Goal: Transaction & Acquisition: Purchase product/service

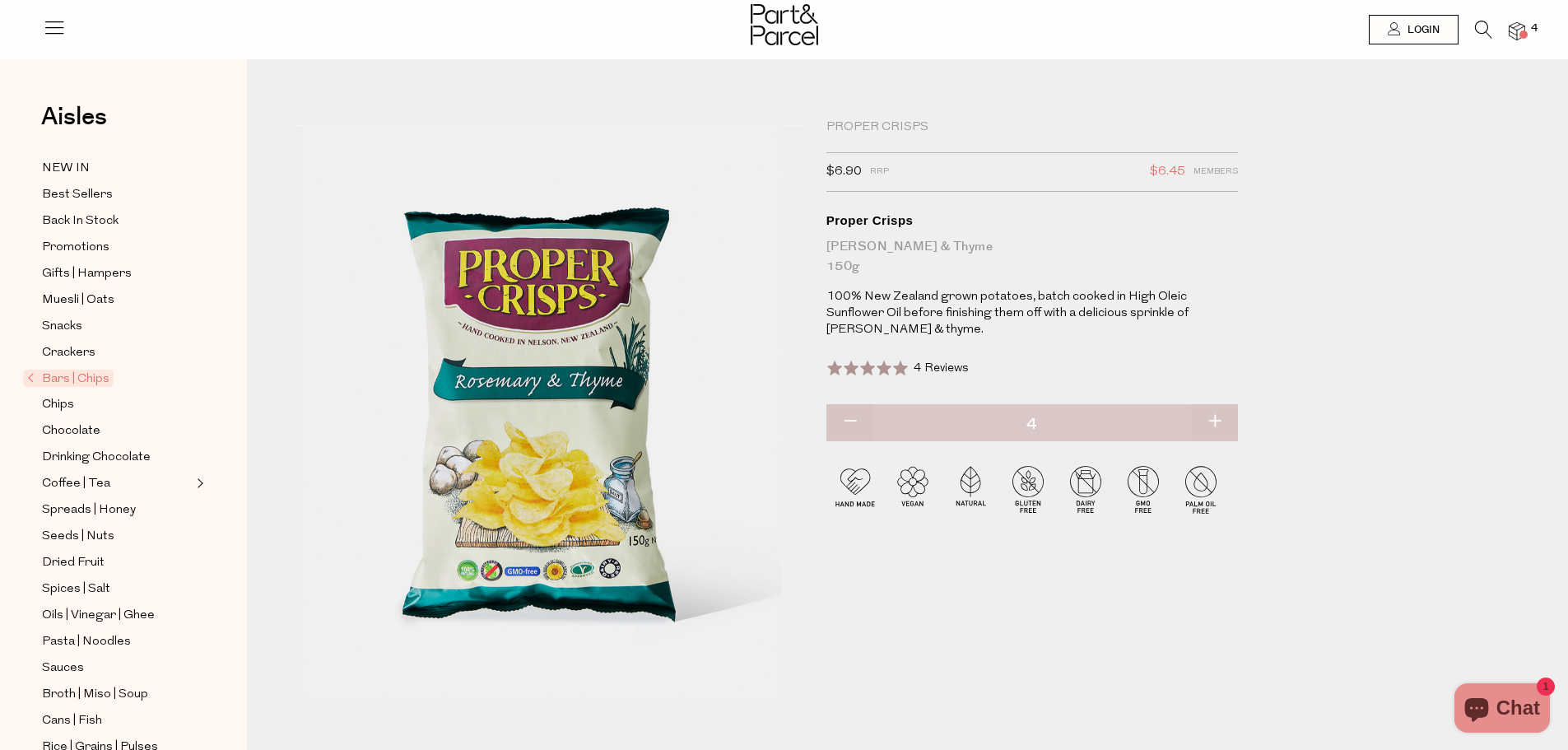
click at [1521, 35] on span at bounding box center [1524, 34] width 8 height 8
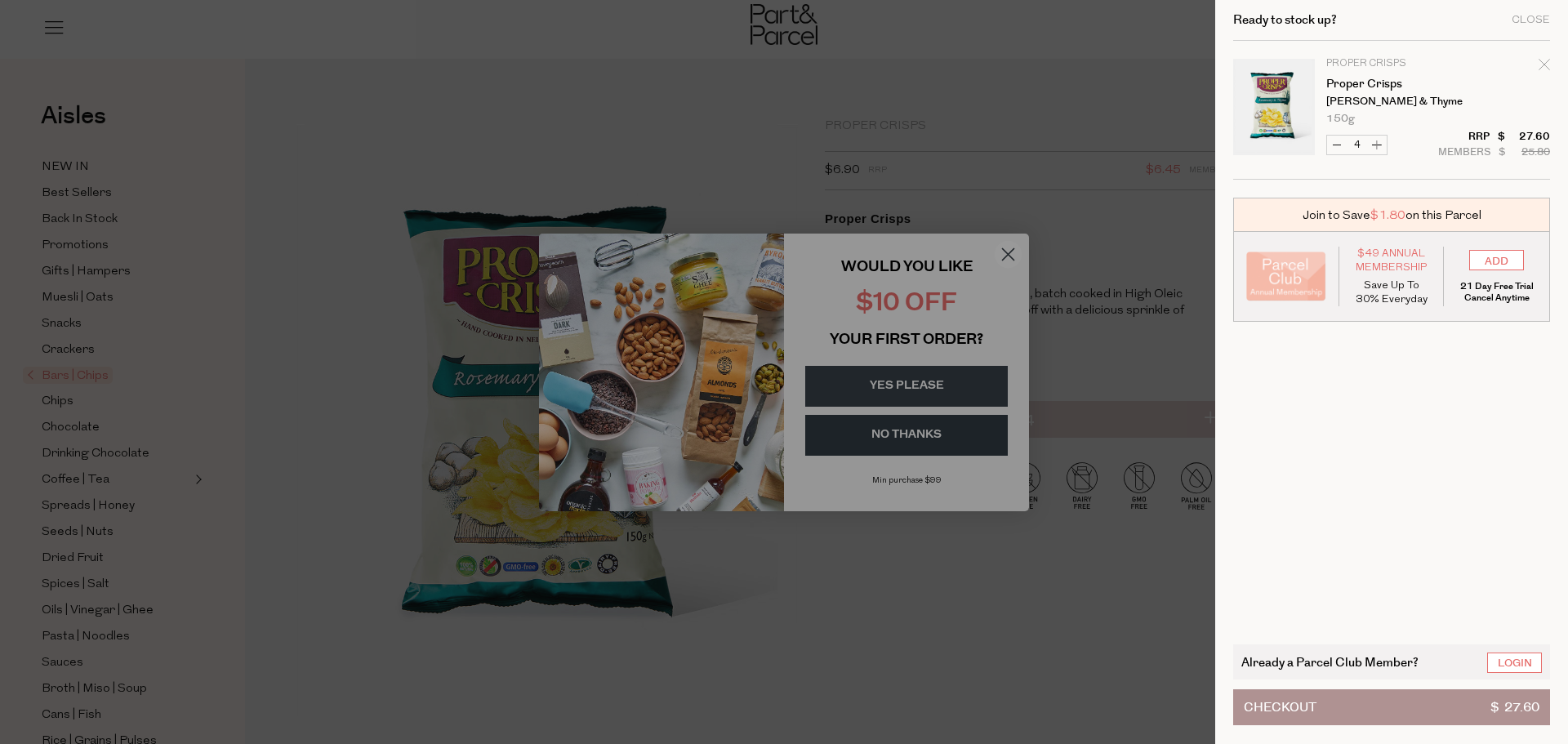
click at [1376, 145] on button "Increase Proper Crisps" at bounding box center [1377, 144] width 19 height 18
type input "5"
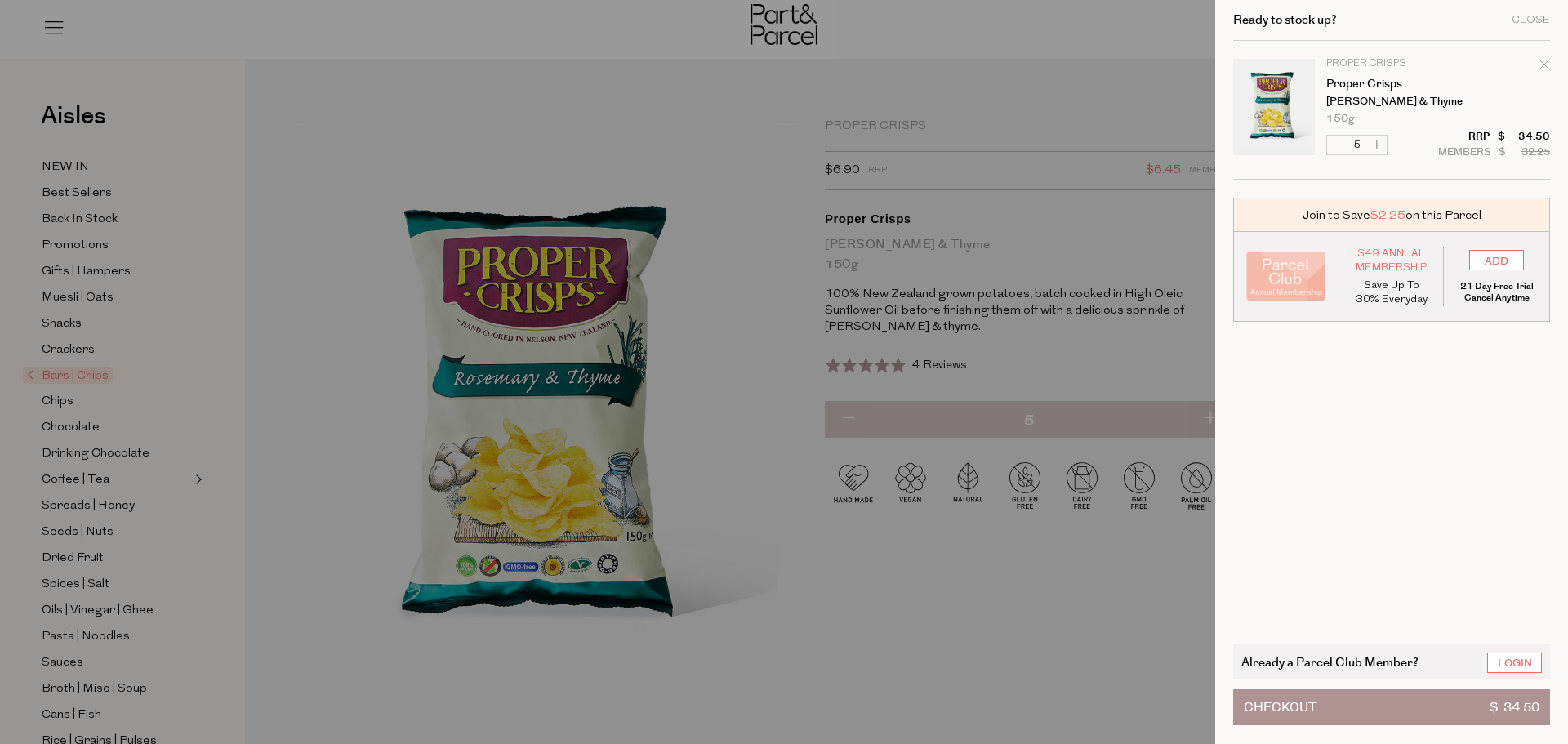
click at [1377, 144] on button "Increase Proper Crisps" at bounding box center [1377, 144] width 19 height 18
type input "6"
click at [1437, 711] on button "Checkout $ 41.40" at bounding box center [1391, 706] width 317 height 36
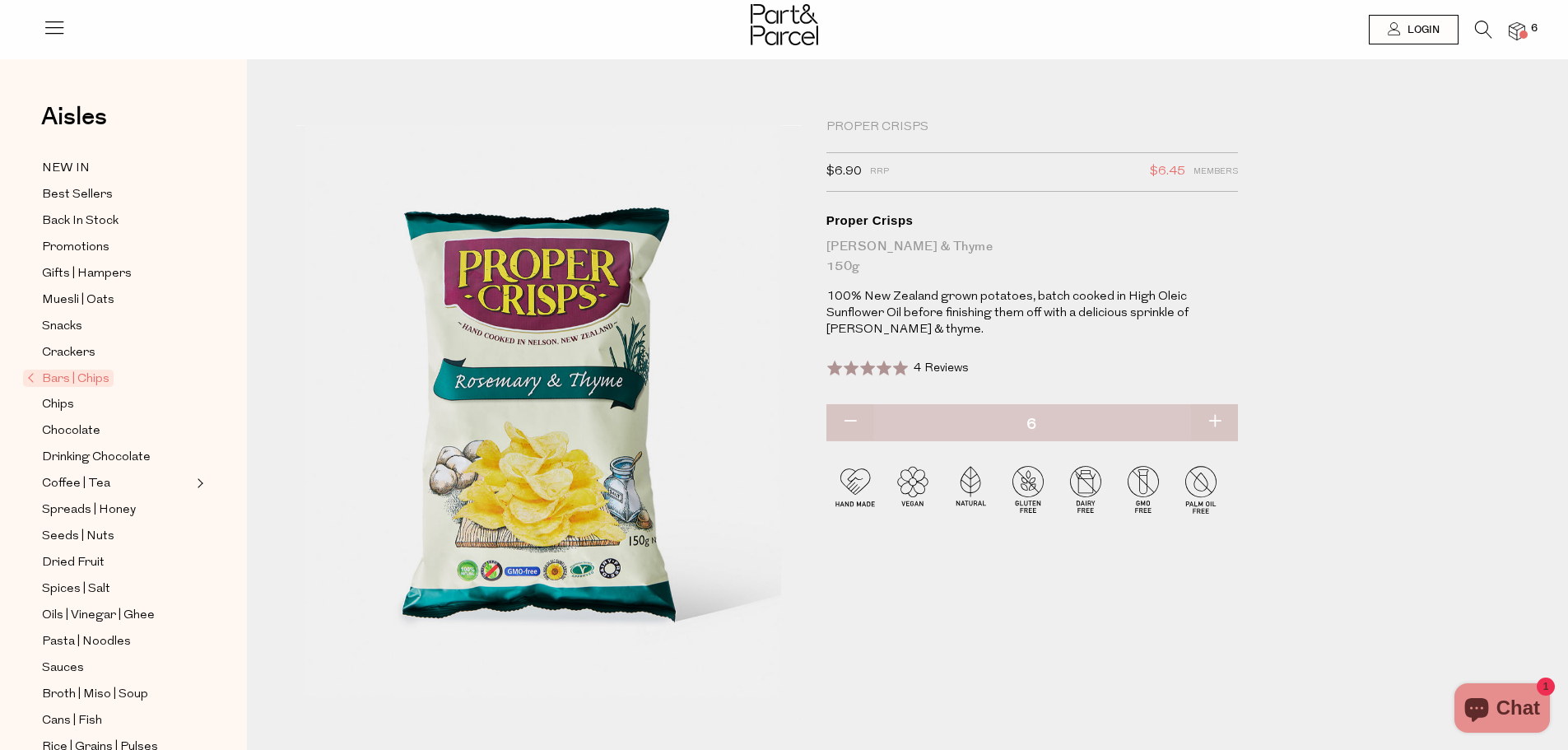
click at [1526, 34] on span at bounding box center [1524, 34] width 8 height 8
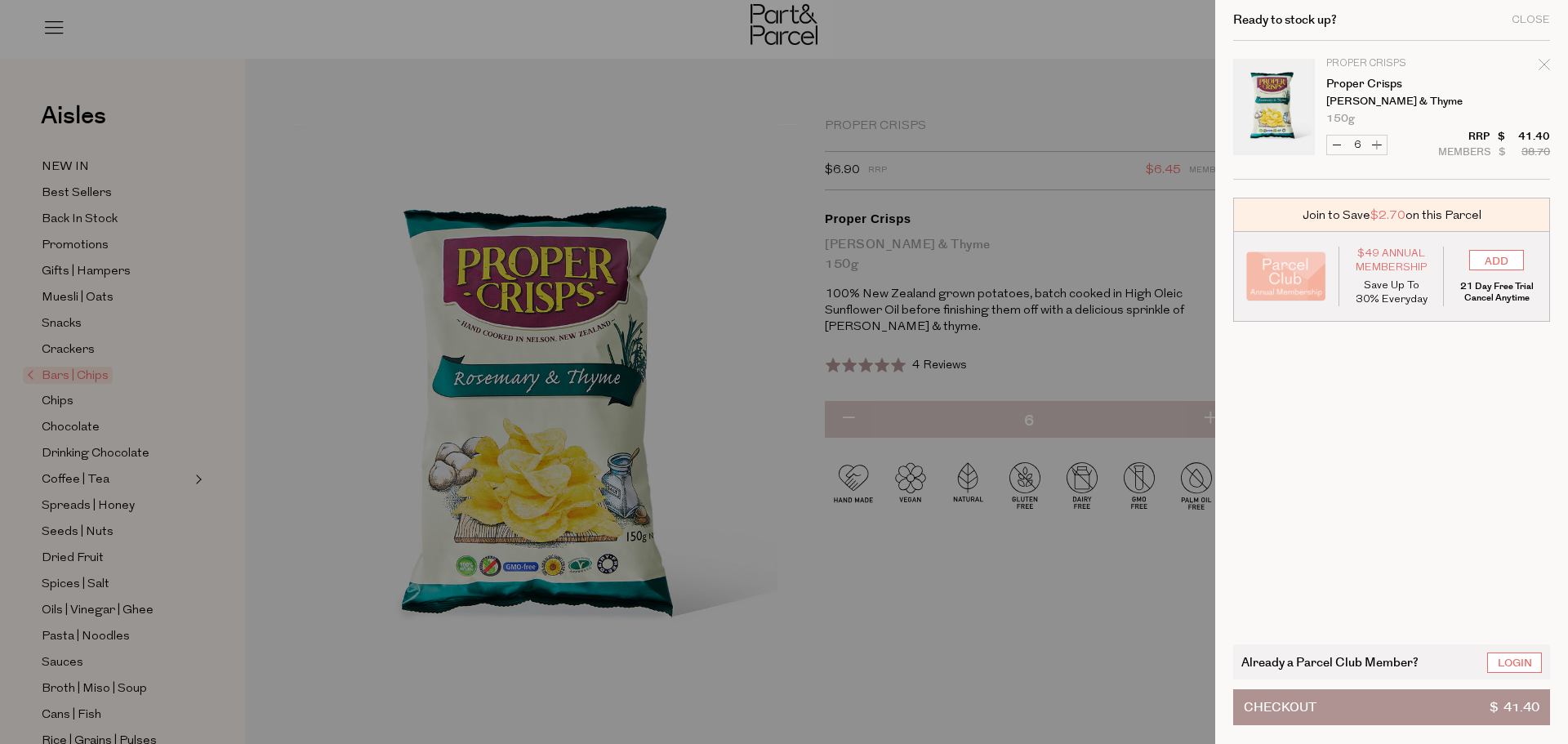
click at [1337, 143] on button "Decrease Proper Crisps" at bounding box center [1337, 144] width 19 height 18
type input "5"
click at [1337, 143] on form "Image Product Total Qty Proper Crisps Proper Crisps [PERSON_NAME] & Thyme 150g …" at bounding box center [1391, 110] width 317 height 139
click at [1336, 142] on button "Decrease Proper Crisps" at bounding box center [1337, 144] width 19 height 18
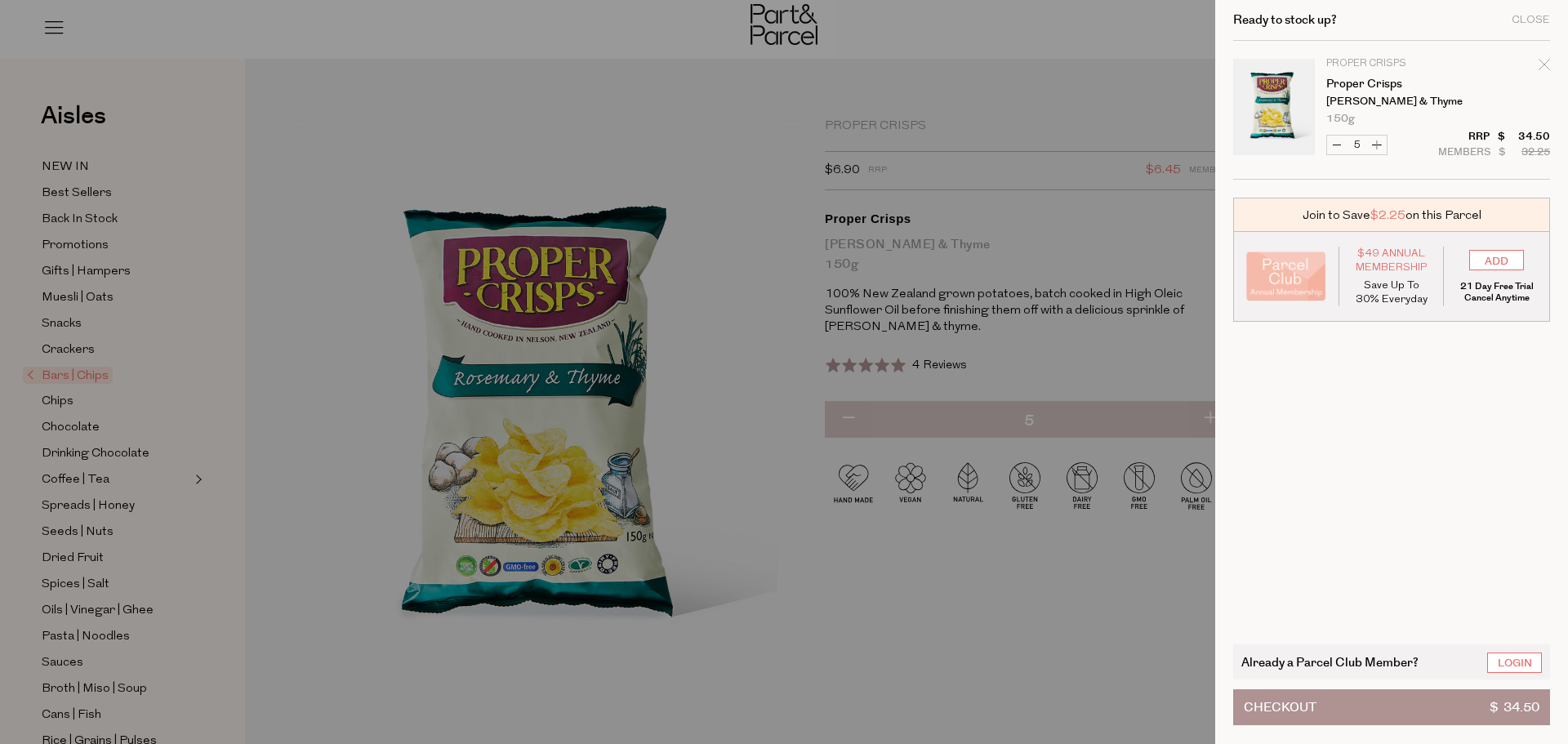
type input "4"
click at [1448, 704] on button "Checkout $ 27.60" at bounding box center [1391, 706] width 317 height 36
